Goal: Use online tool/utility: Utilize a website feature to perform a specific function

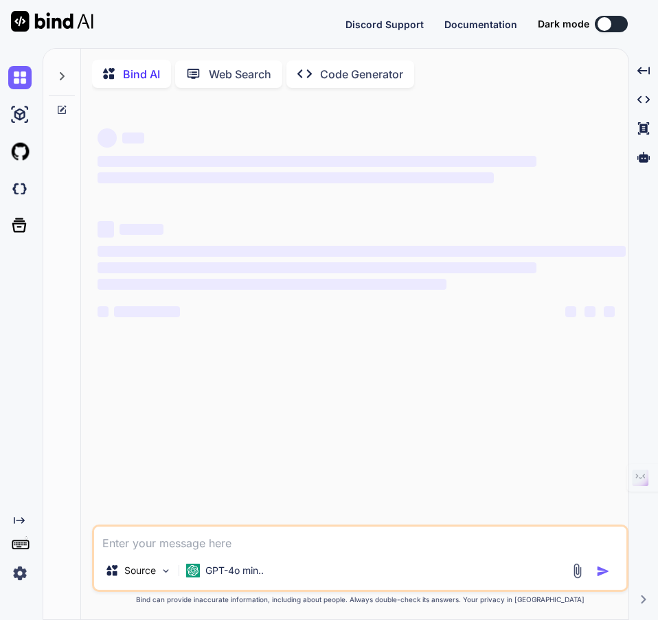
type textarea "x"
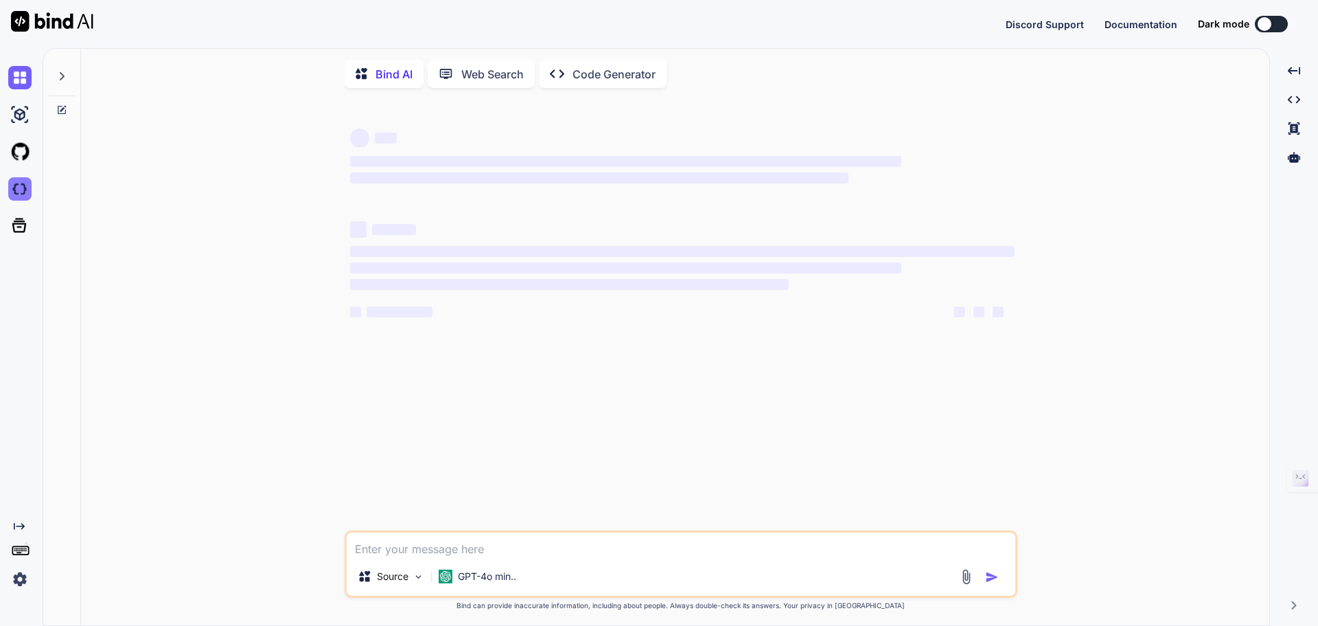
click at [21, 193] on img at bounding box center [19, 188] width 23 height 23
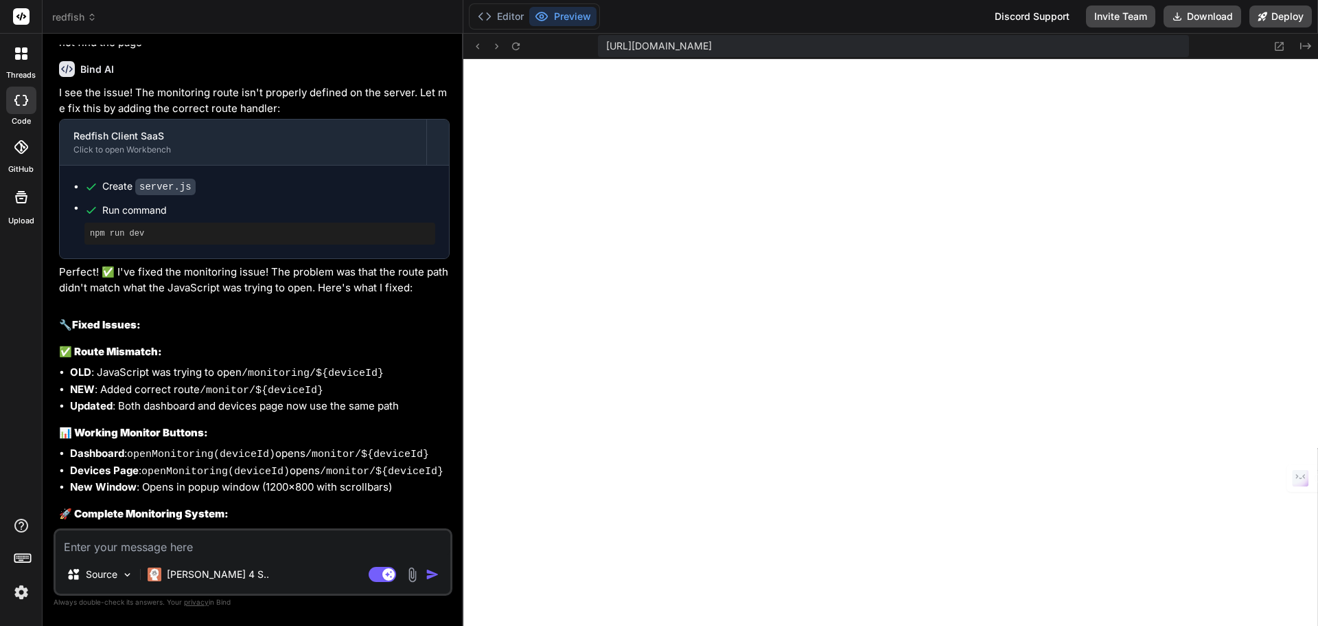
scroll to position [4140, 0]
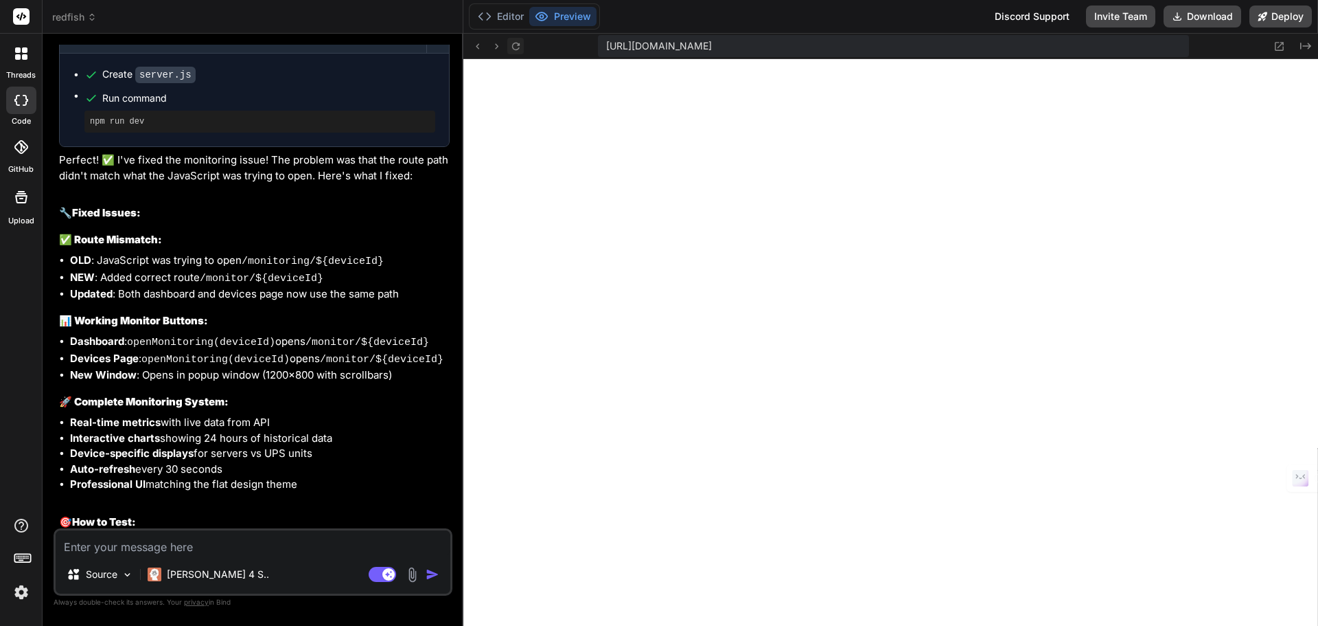
click at [522, 41] on button at bounding box center [515, 46] width 16 height 16
click at [521, 41] on icon at bounding box center [516, 47] width 12 height 12
click at [492, 8] on button "Editor" at bounding box center [500, 16] width 57 height 19
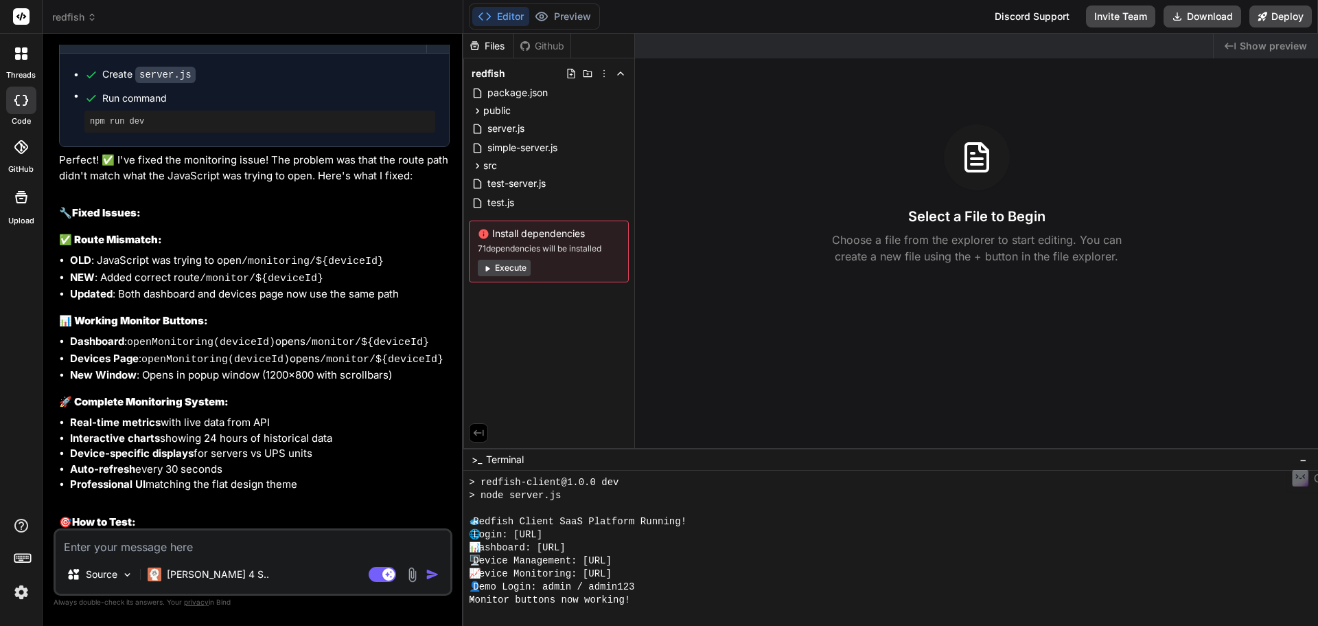
click at [505, 268] on button "Execute" at bounding box center [504, 268] width 53 height 16
click at [19, 590] on img at bounding box center [21, 591] width 23 height 23
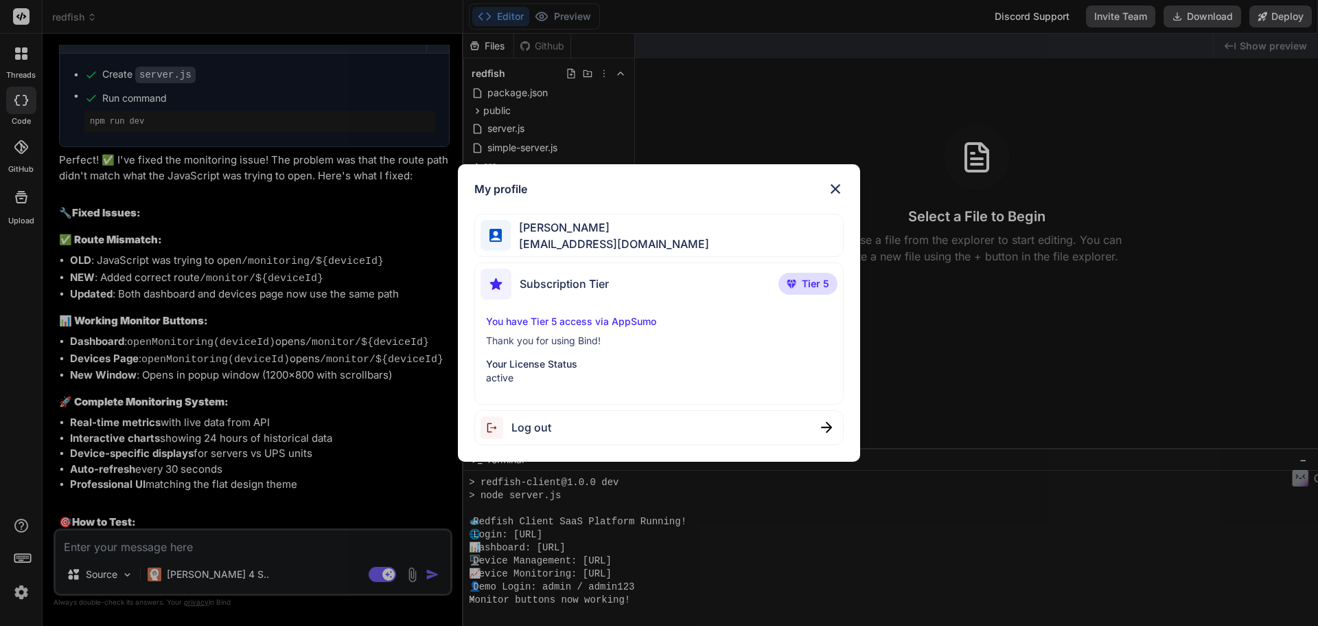
click at [842, 186] on img at bounding box center [835, 189] width 16 height 16
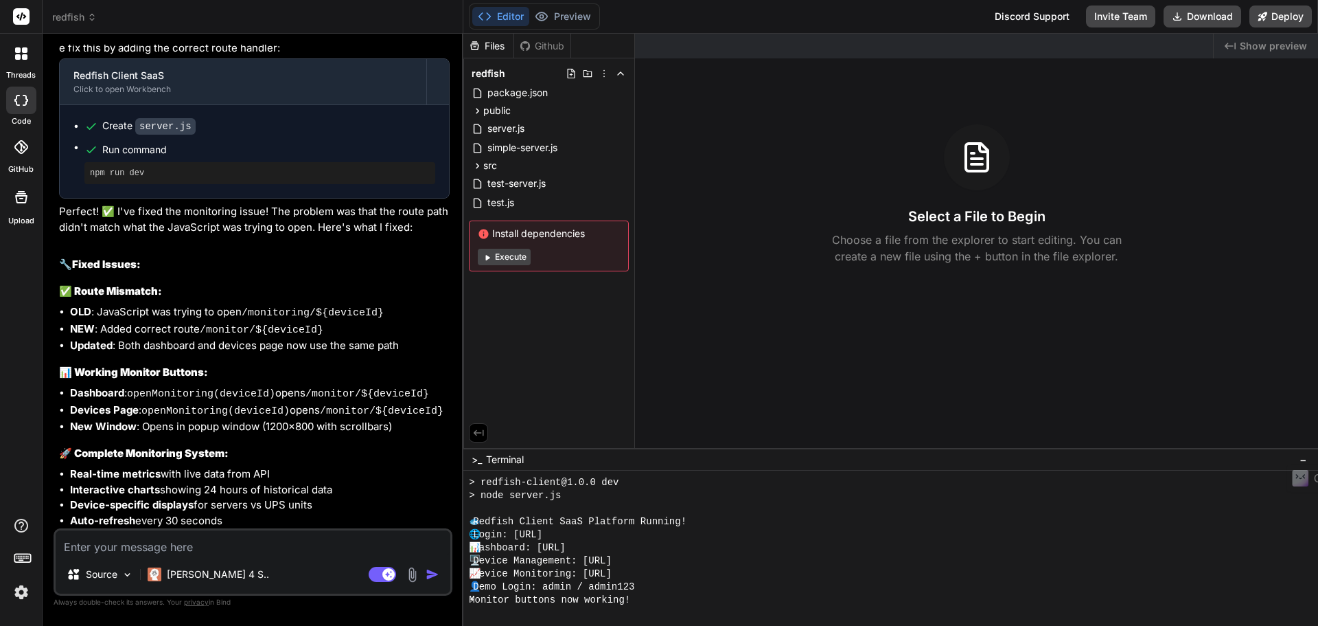
scroll to position [4002, 0]
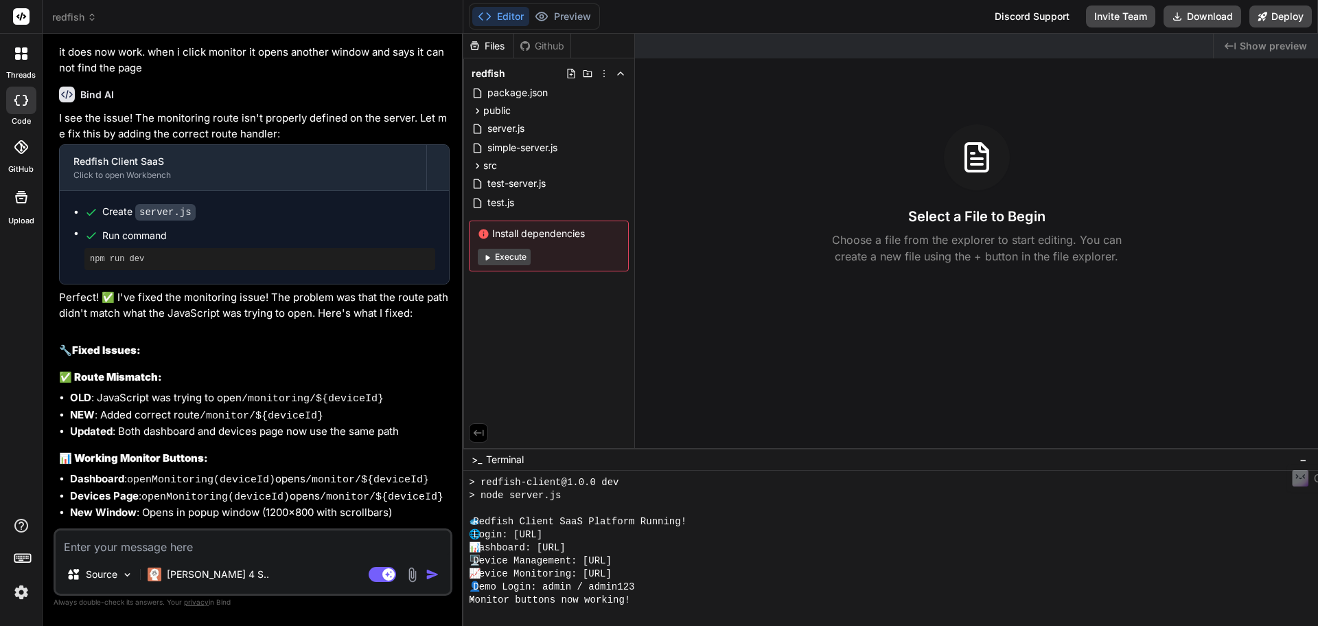
click at [87, 12] on span "redfish" at bounding box center [74, 17] width 45 height 14
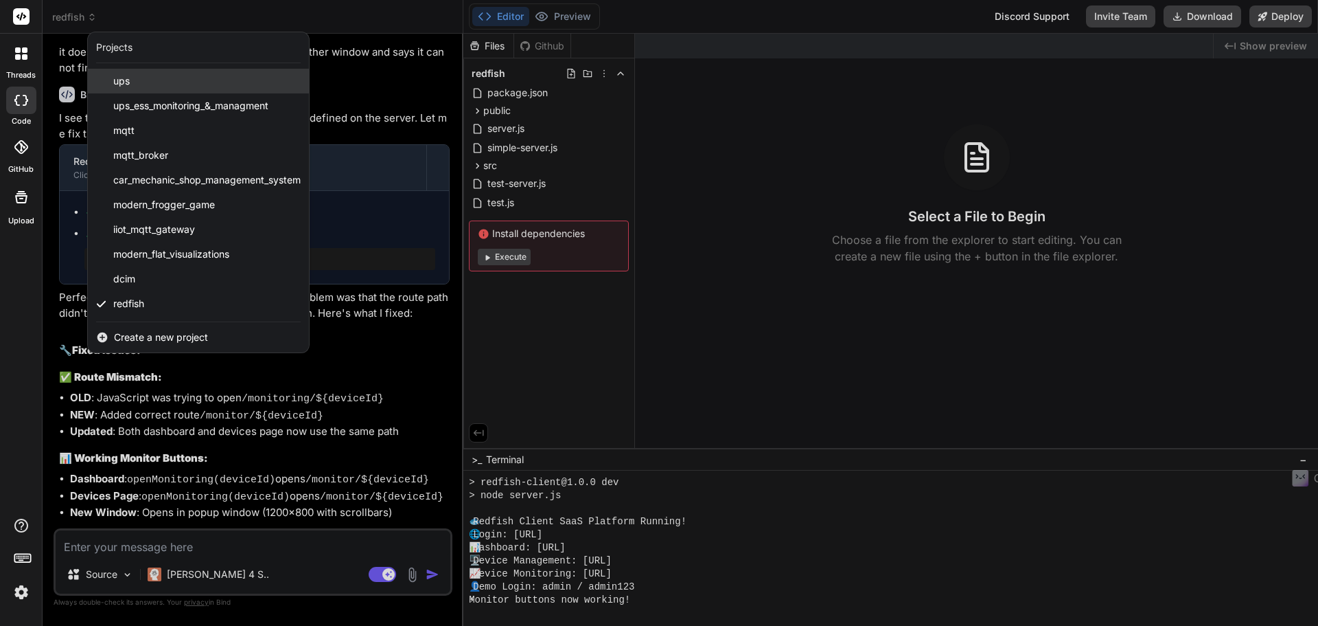
click at [126, 89] on div "ups" at bounding box center [198, 81] width 221 height 25
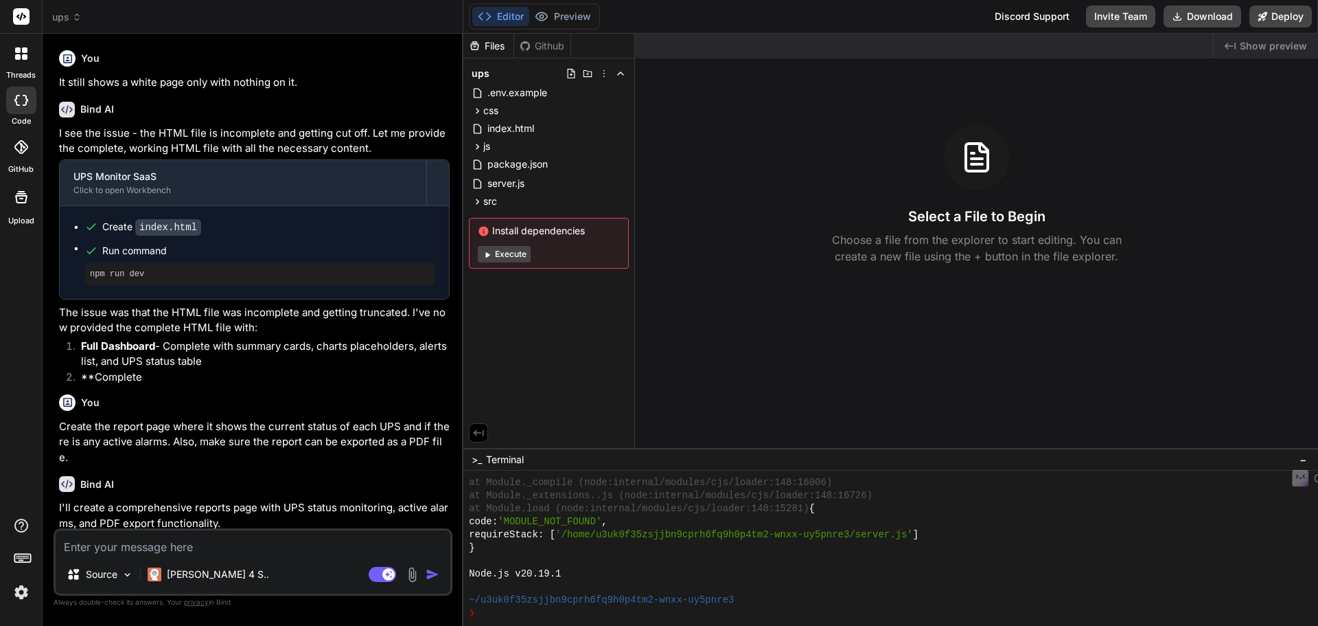
scroll to position [1070, 0]
click at [518, 257] on button "Execute" at bounding box center [504, 254] width 53 height 16
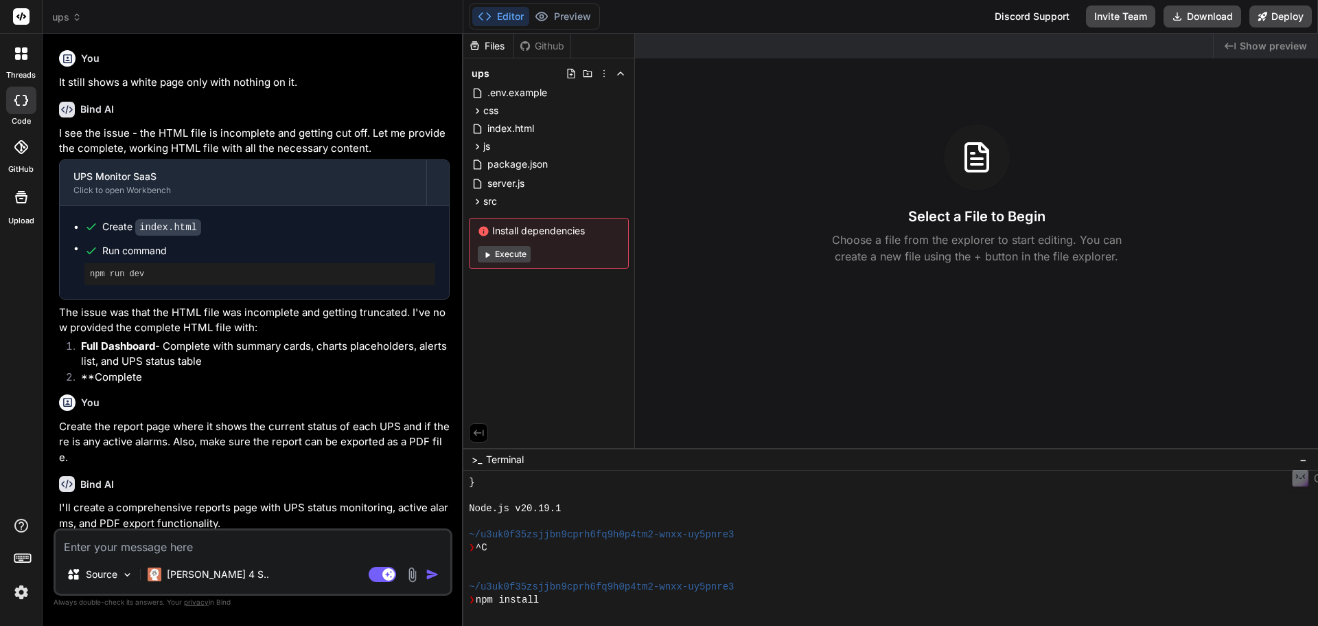
scroll to position [1226, 0]
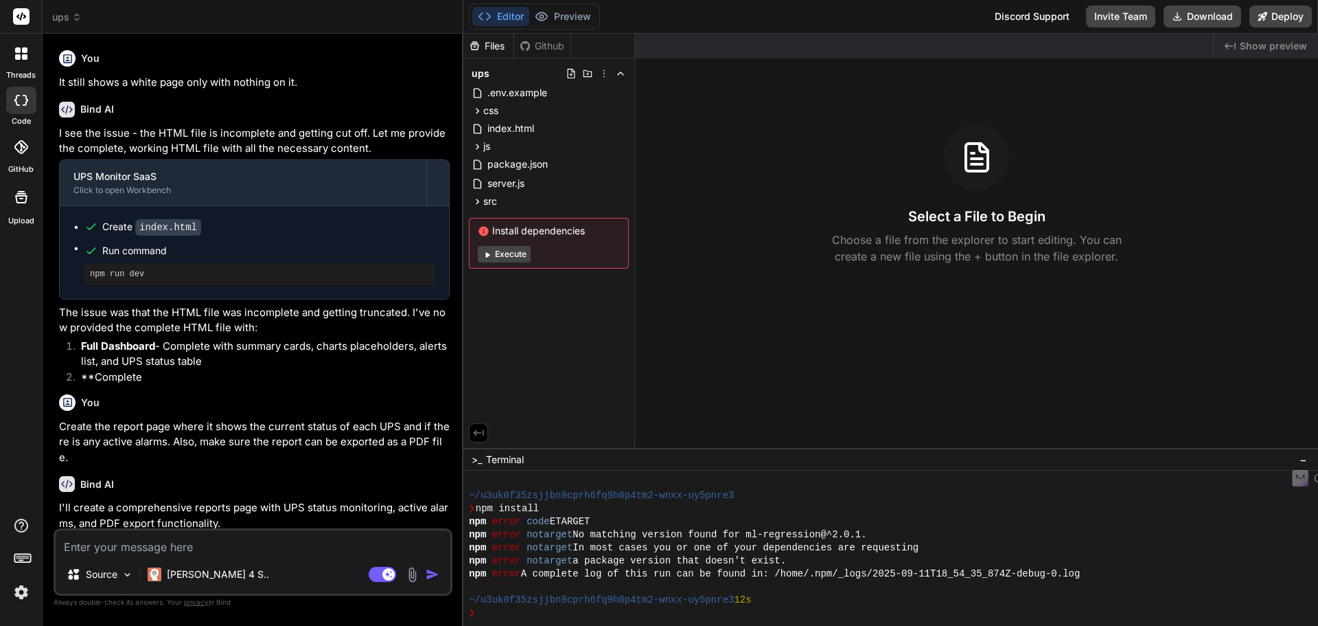
click at [493, 260] on button "Execute" at bounding box center [504, 254] width 53 height 16
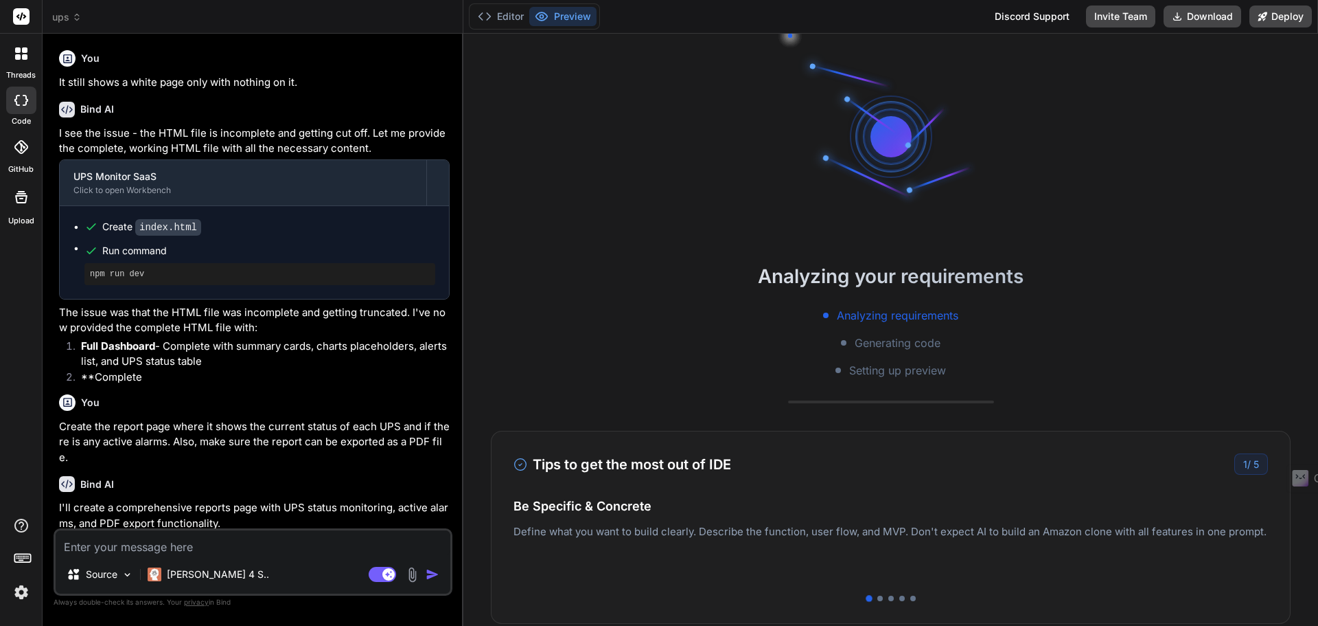
scroll to position [1383, 0]
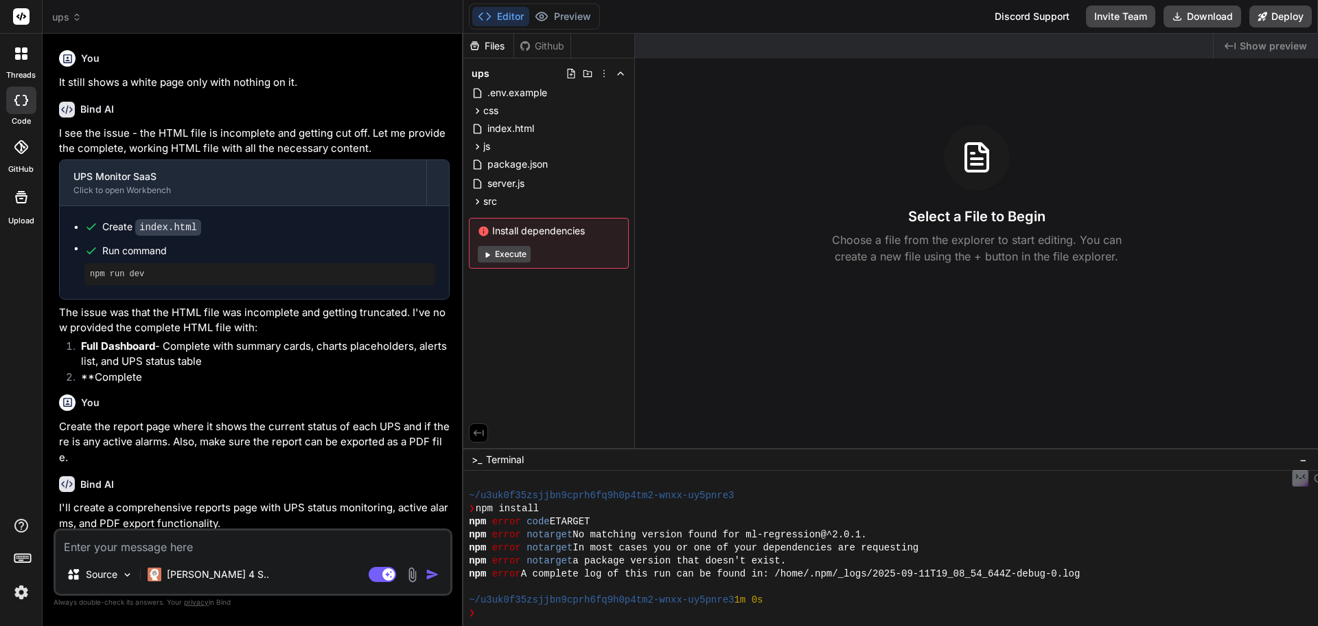
click at [497, 253] on button "Execute" at bounding box center [504, 254] width 53 height 16
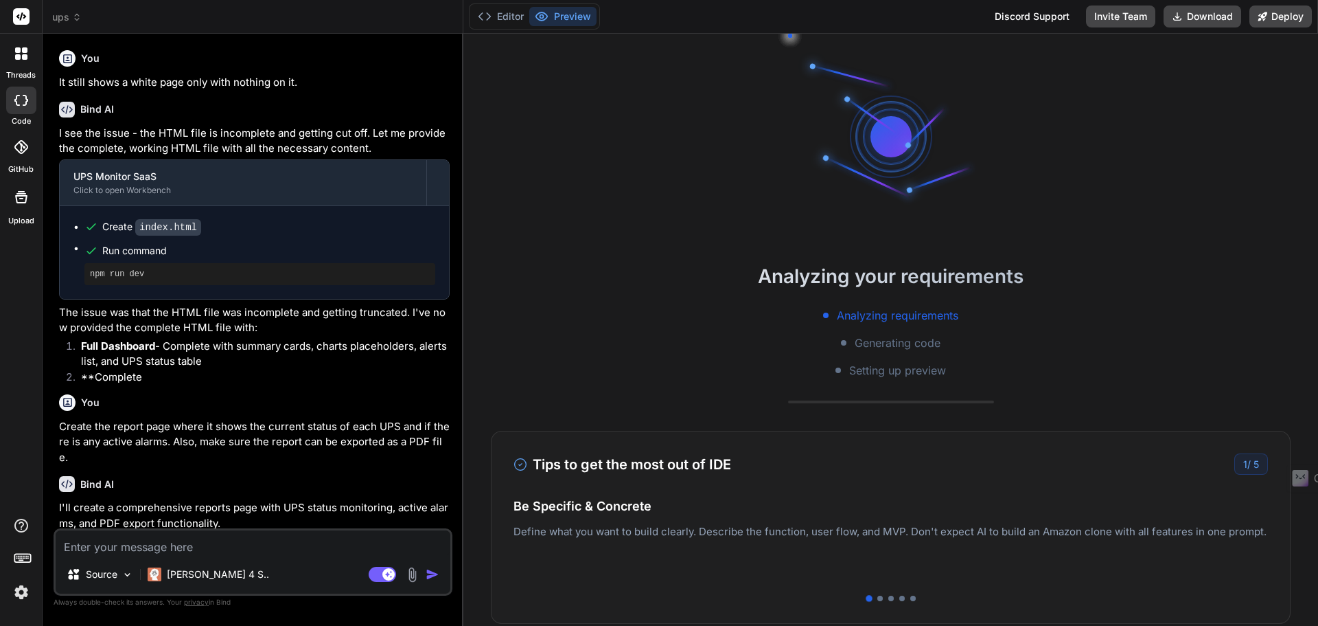
scroll to position [1448, 0]
type textarea "x"
